Goal: Information Seeking & Learning: Check status

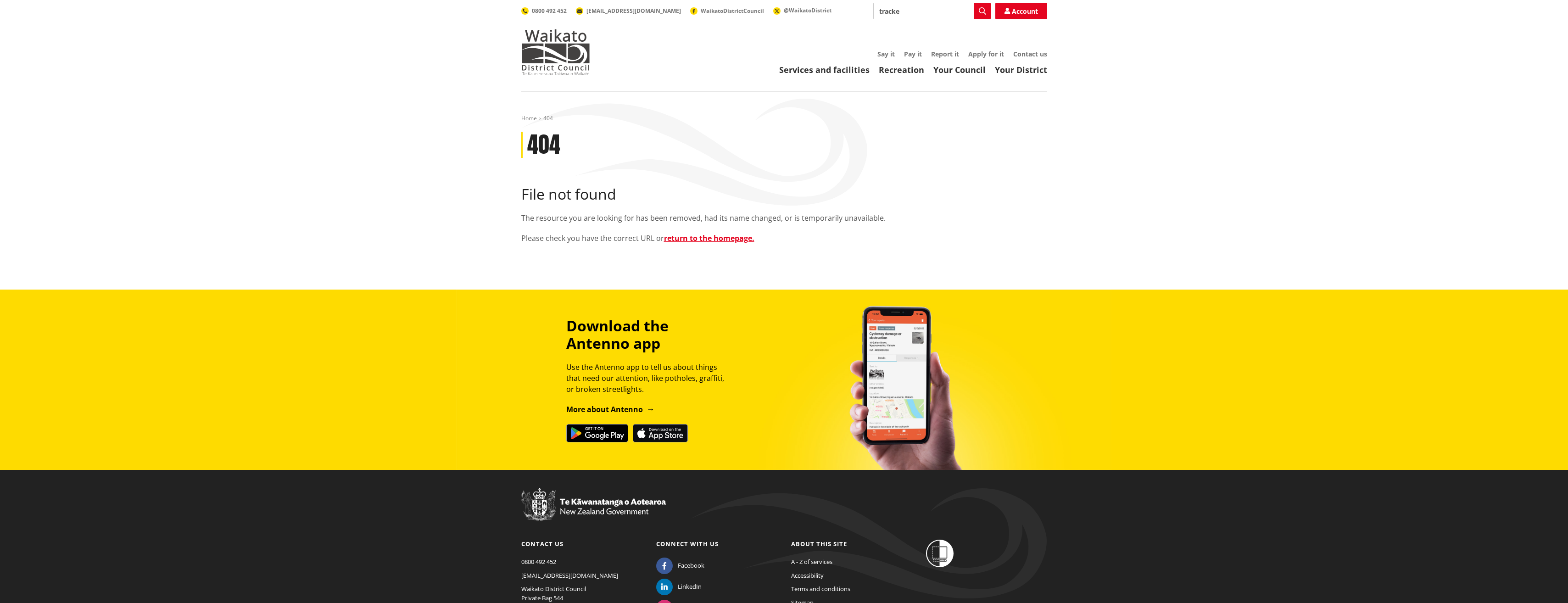
type input "tracker"
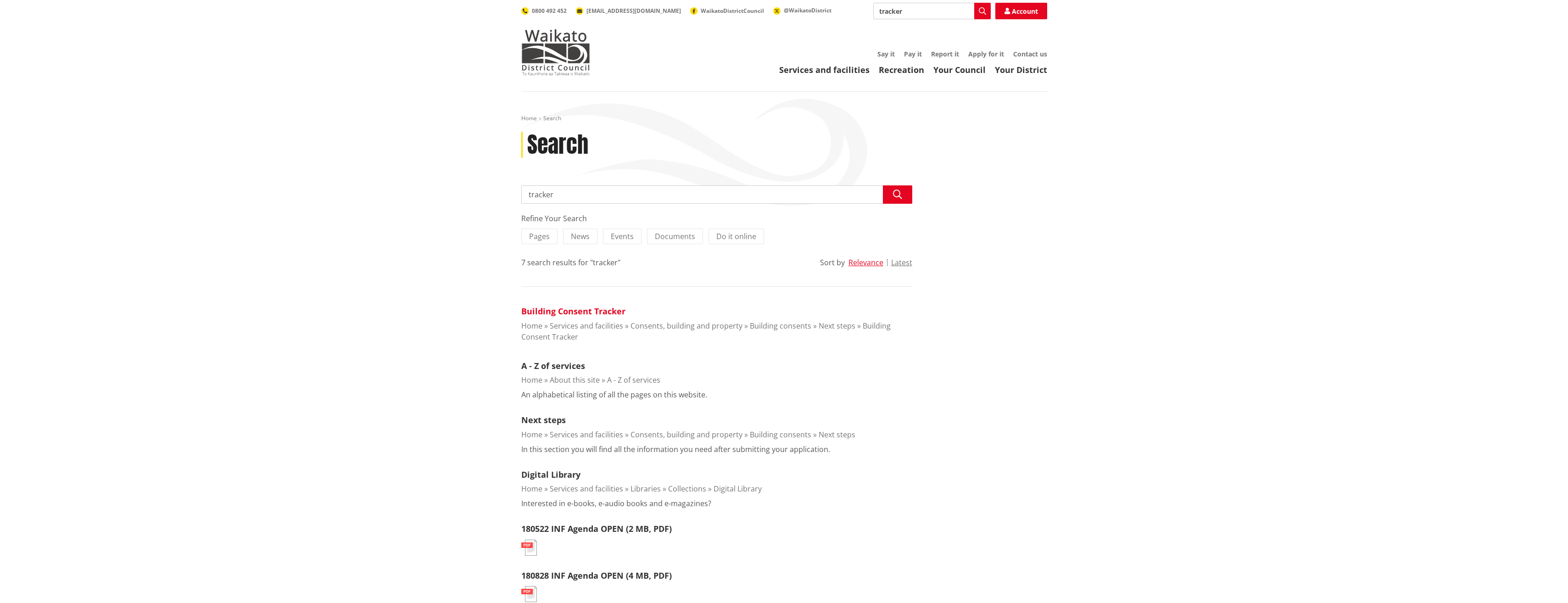
click at [551, 308] on link "Building Consent Tracker" at bounding box center [574, 311] width 104 height 11
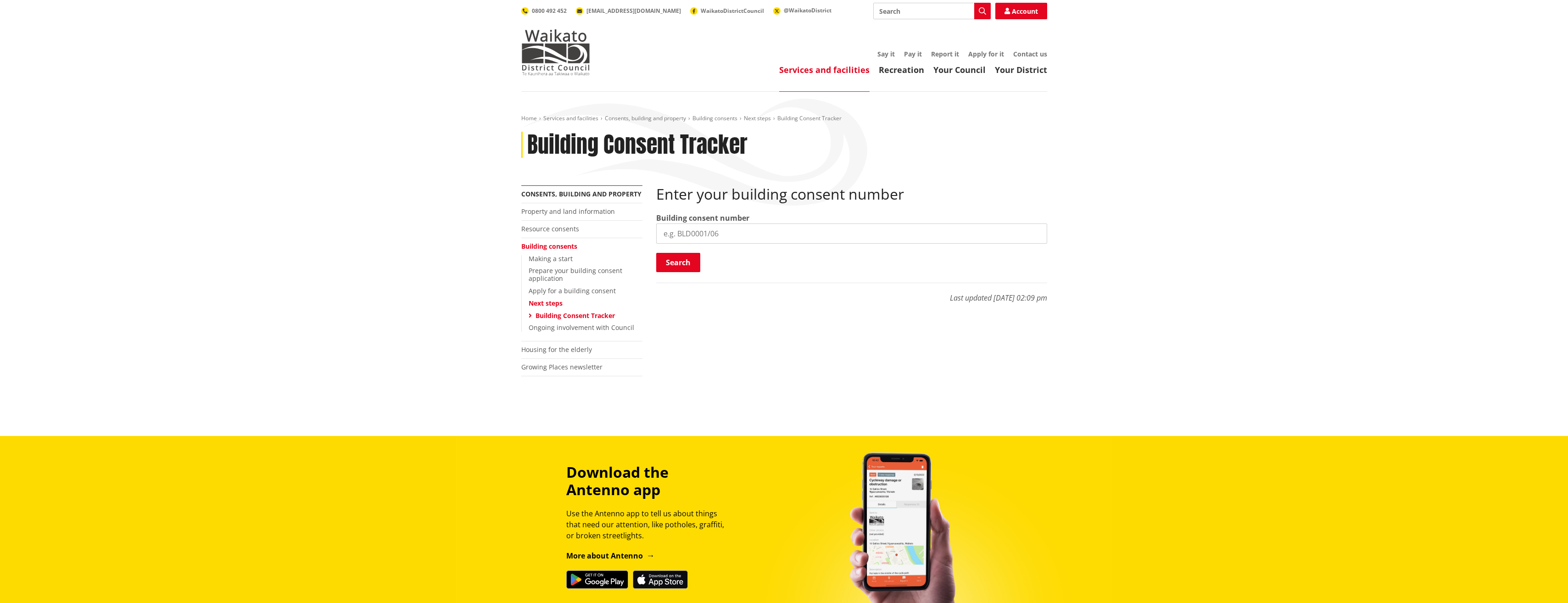
click at [704, 238] on input "search" at bounding box center [851, 234] width 391 height 20
type input "bld1336/25"
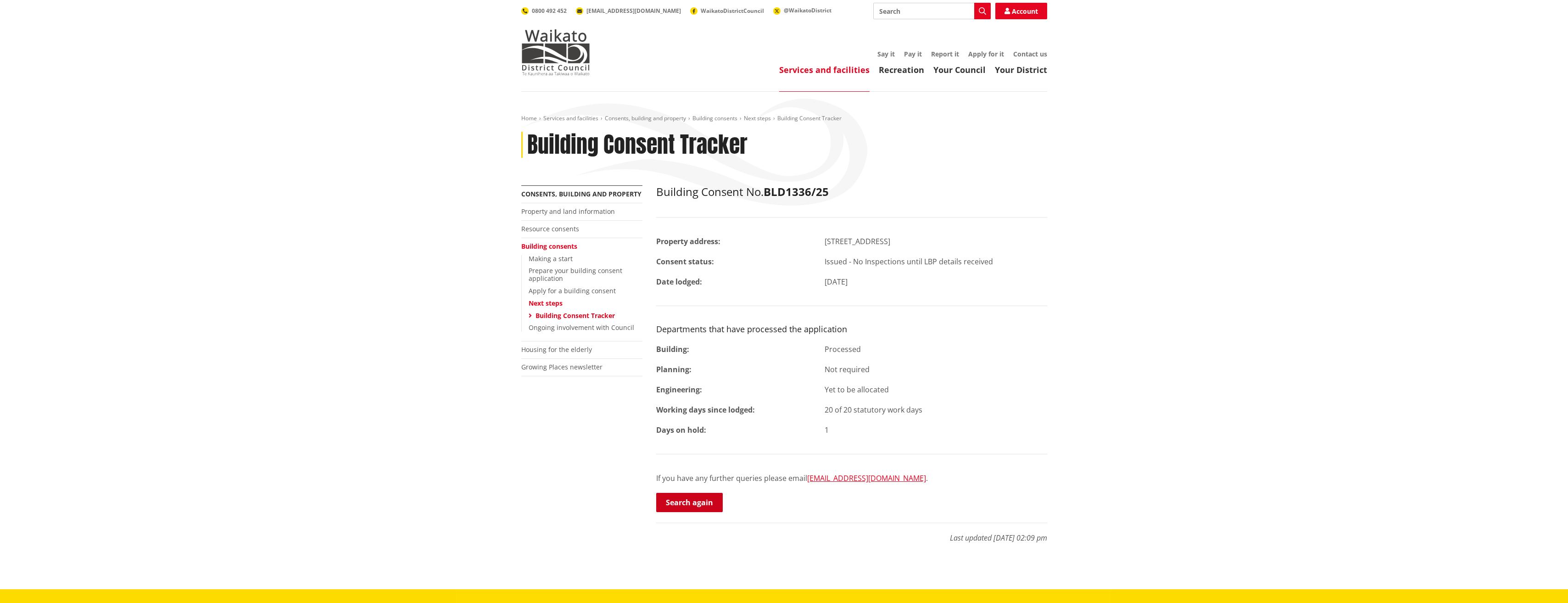
click at [697, 500] on link "Search again" at bounding box center [690, 503] width 66 height 19
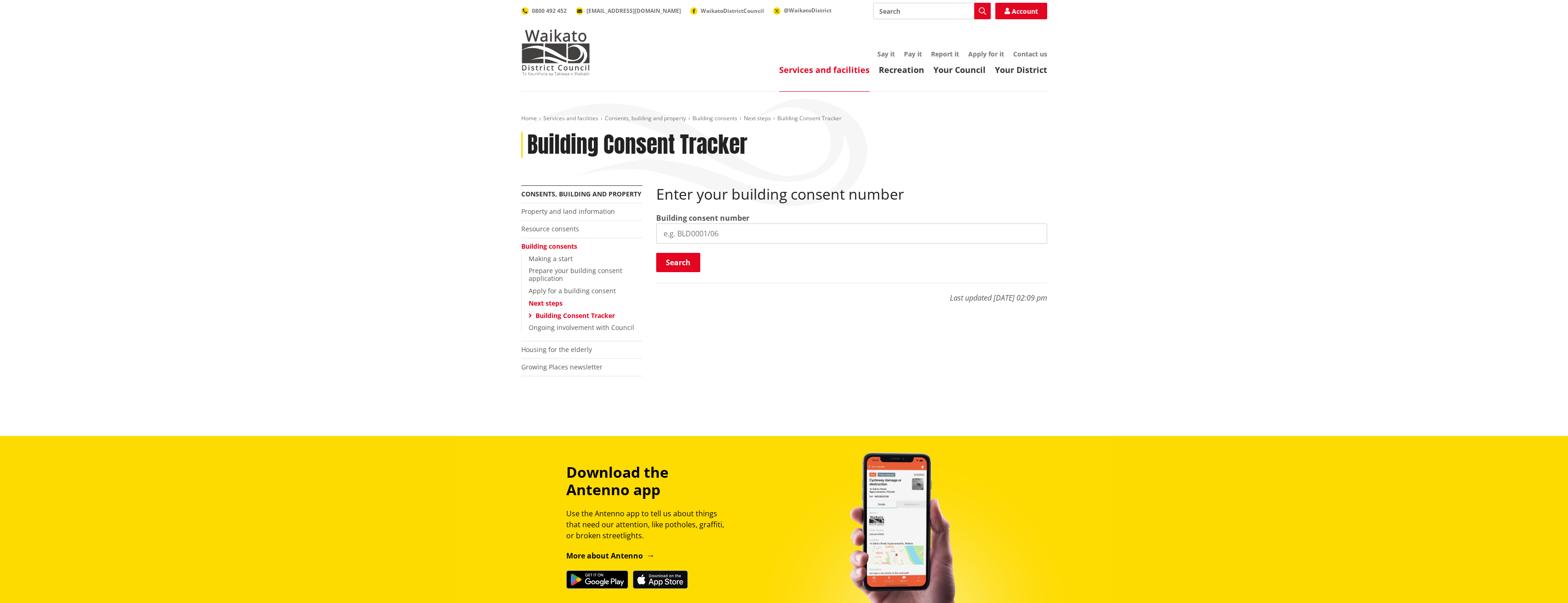
click at [748, 222] on div "Building consent number" at bounding box center [851, 228] width 391 height 31
click at [761, 226] on input "search" at bounding box center [851, 234] width 391 height 20
type input "bld1339/25"
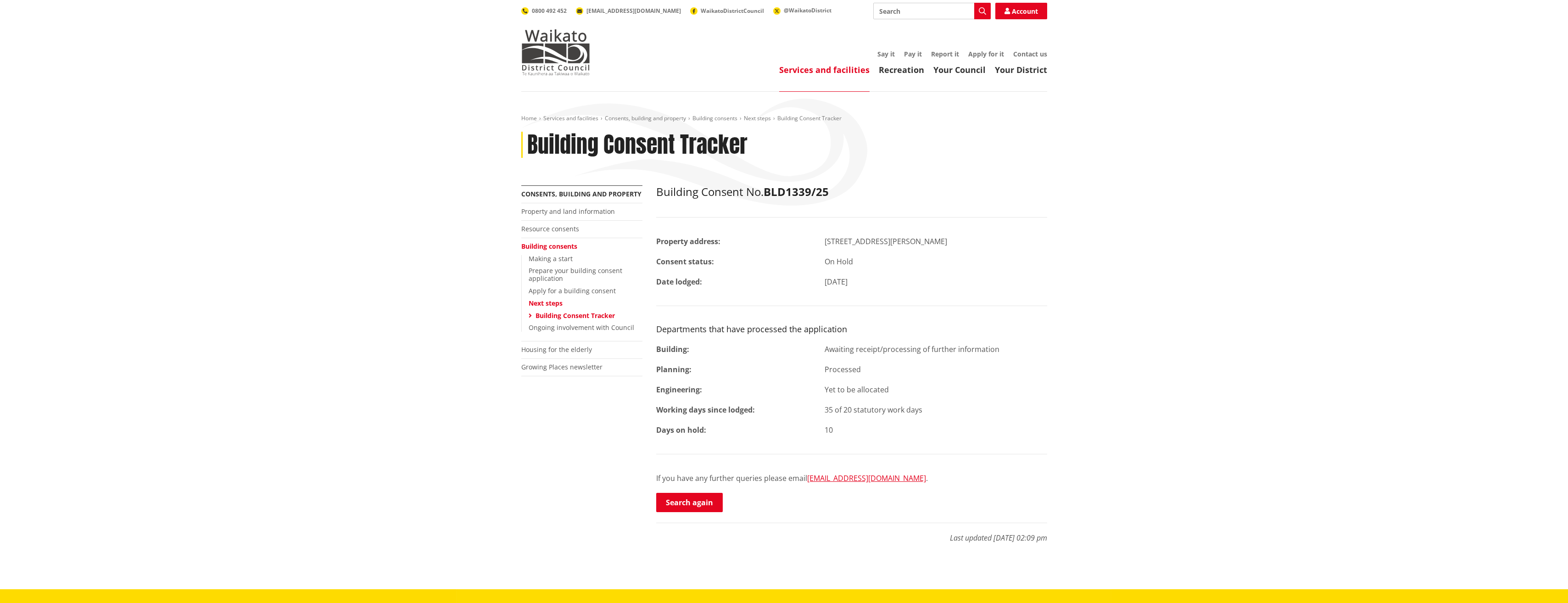
drag, startPoint x: 392, startPoint y: 243, endPoint x: 415, endPoint y: 234, distance: 24.7
click at [393, 242] on div "Home Services and facilities Consents, building and property Building consents …" at bounding box center [784, 340] width 1568 height 497
